Goal: Navigation & Orientation: Find specific page/section

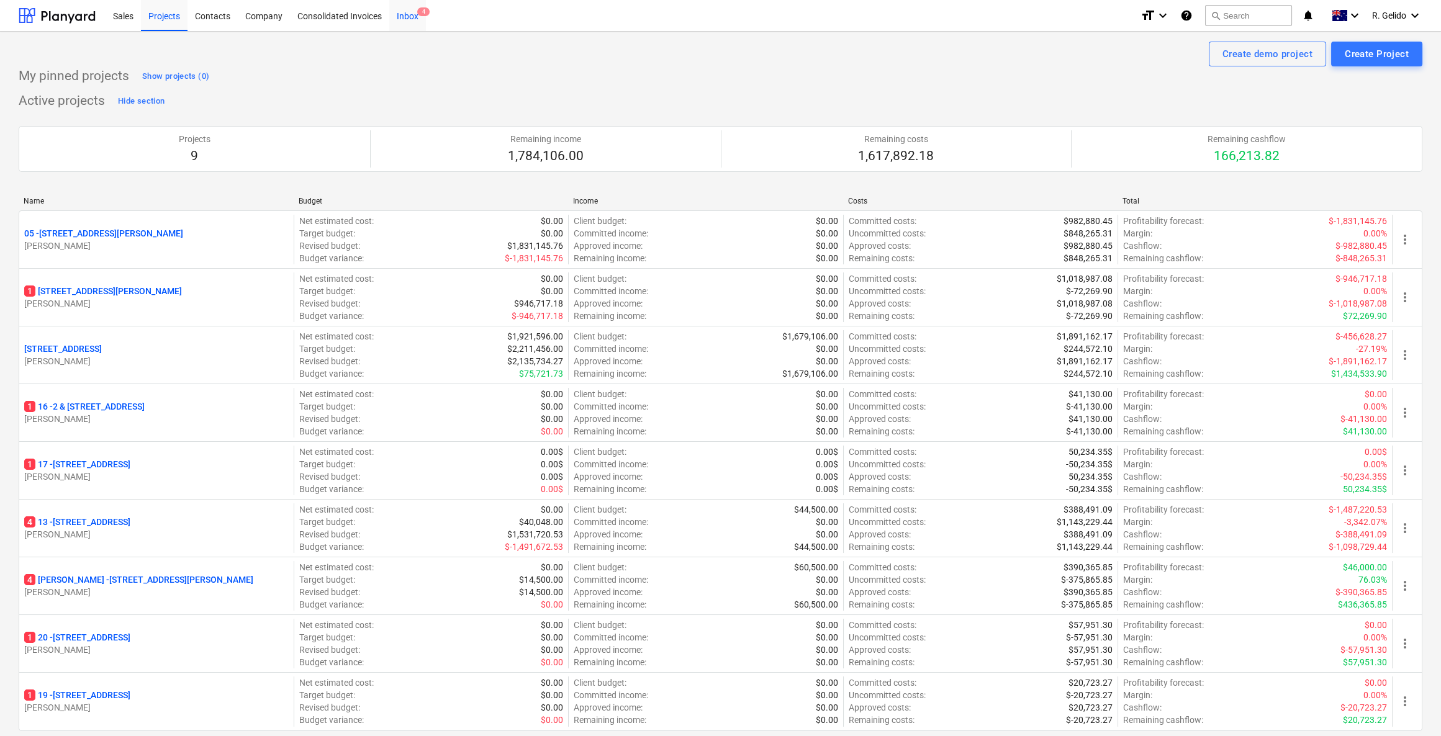
click at [403, 18] on div "Inbox 4" at bounding box center [407, 15] width 37 height 32
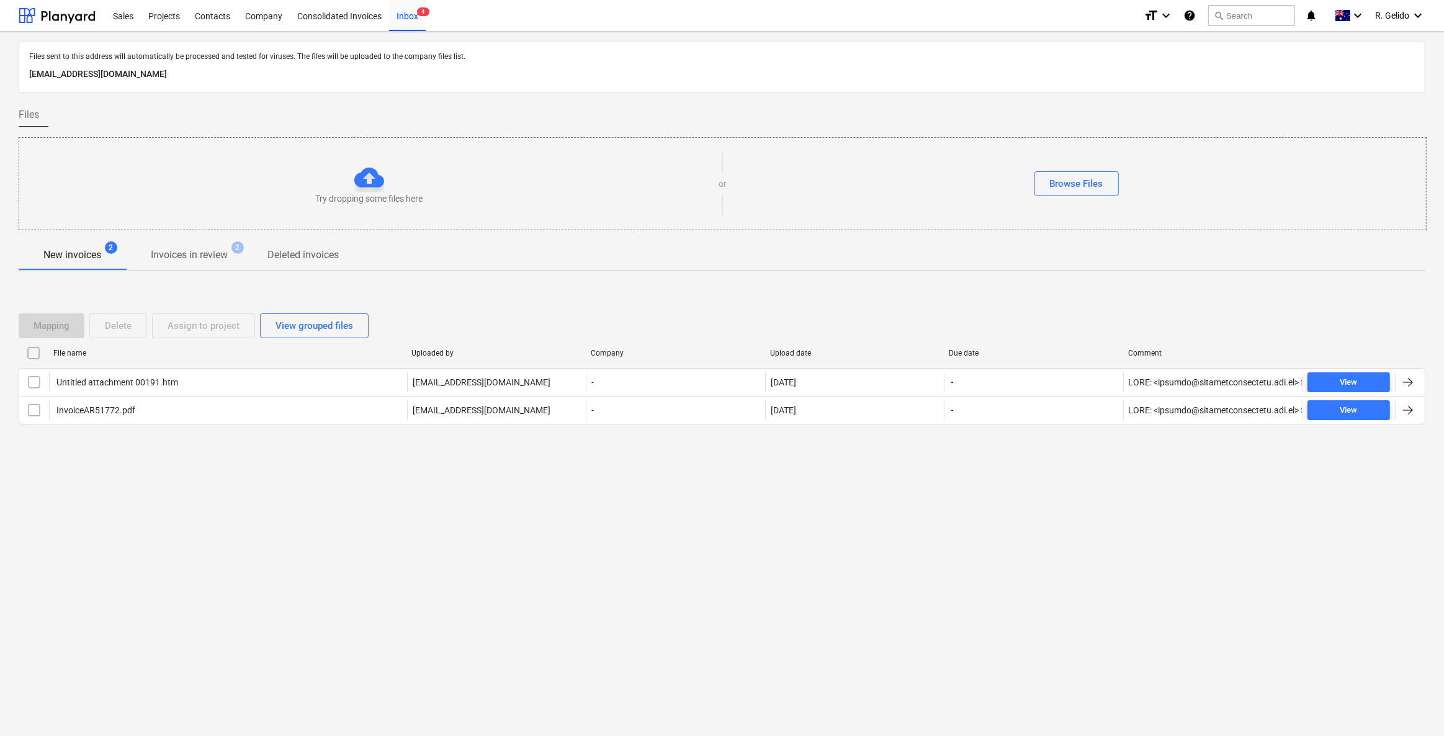
click at [236, 504] on div "Files sent to this address will automatically be processed and tested for virus…" at bounding box center [722, 384] width 1444 height 704
click at [434, 620] on div "Files sent to this address will automatically be processed and tested for virus…" at bounding box center [722, 384] width 1444 height 704
click at [377, 548] on div "Files sent to this address will automatically be processed and tested for virus…" at bounding box center [722, 384] width 1444 height 704
click at [163, 14] on div "Projects" at bounding box center [164, 15] width 47 height 32
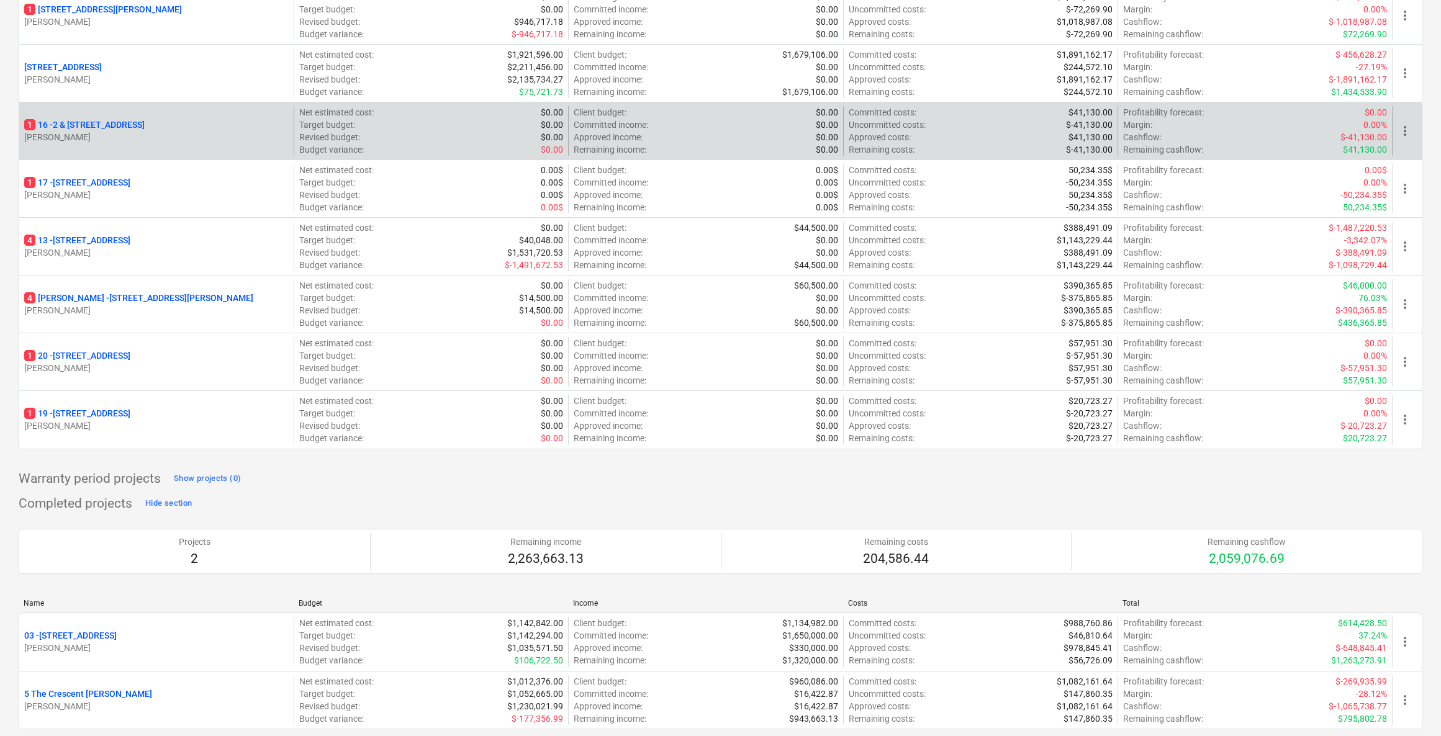
scroll to position [187, 0]
